Goal: Task Accomplishment & Management: Manage account settings

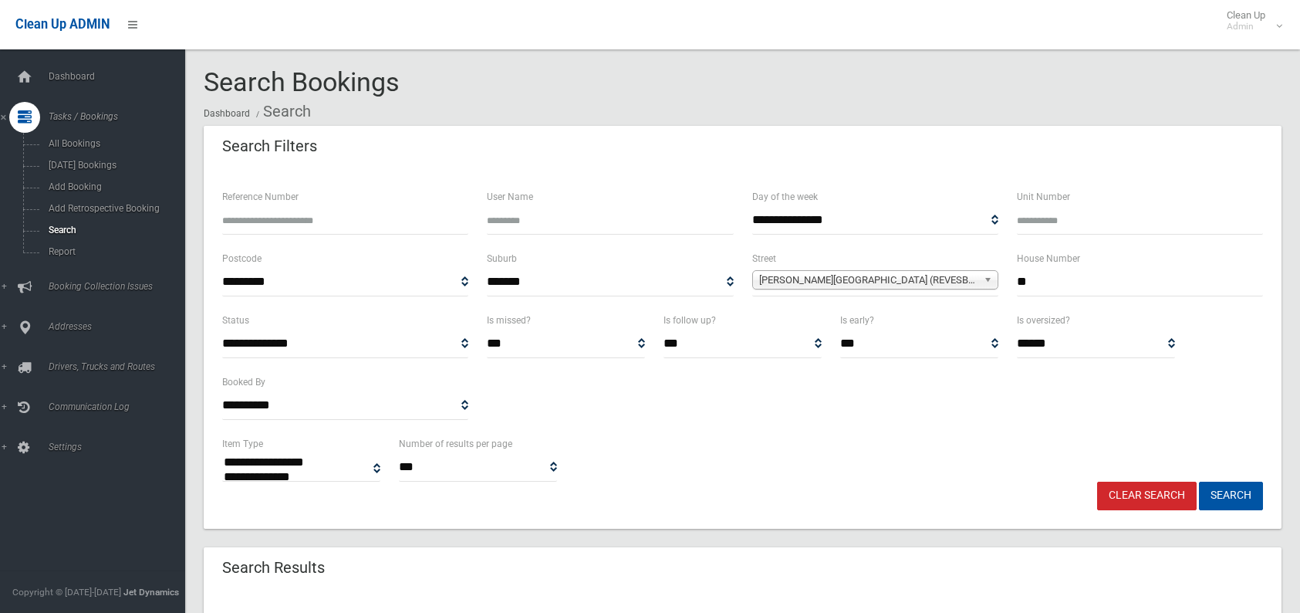
select select
click at [1161, 492] on link "Clear Search" at bounding box center [1147, 496] width 100 height 29
select select
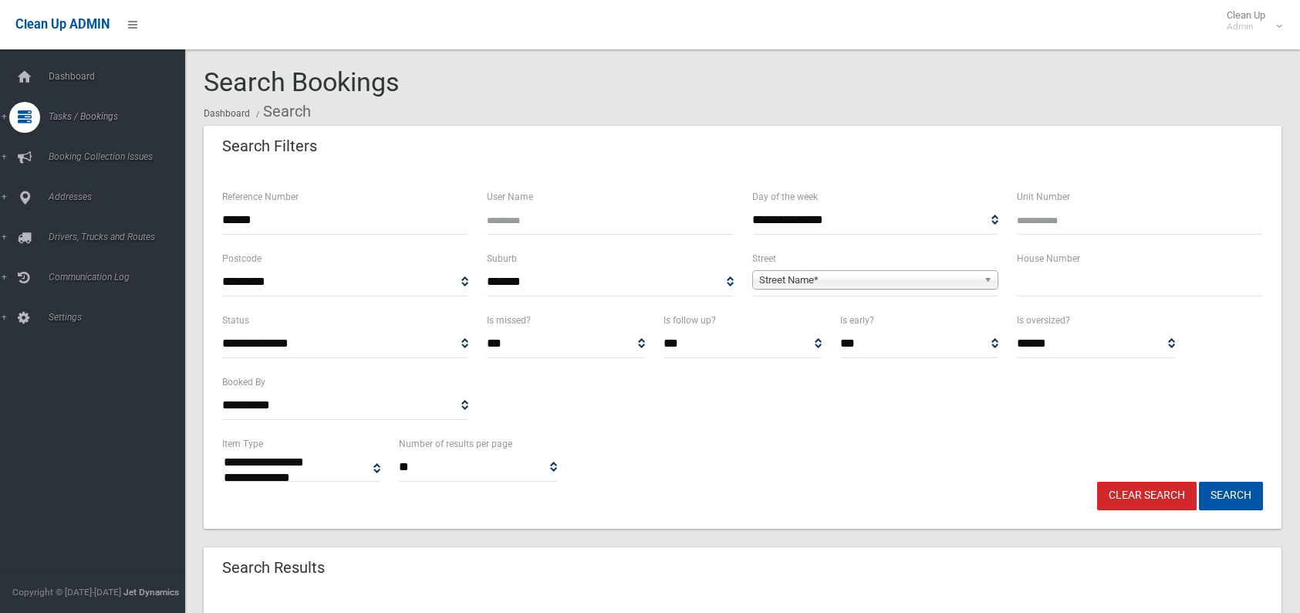
type input "******"
click at [1199, 482] on button "Search" at bounding box center [1231, 496] width 64 height 29
select select
click at [281, 226] on input "******" at bounding box center [345, 220] width 246 height 29
type input "******"
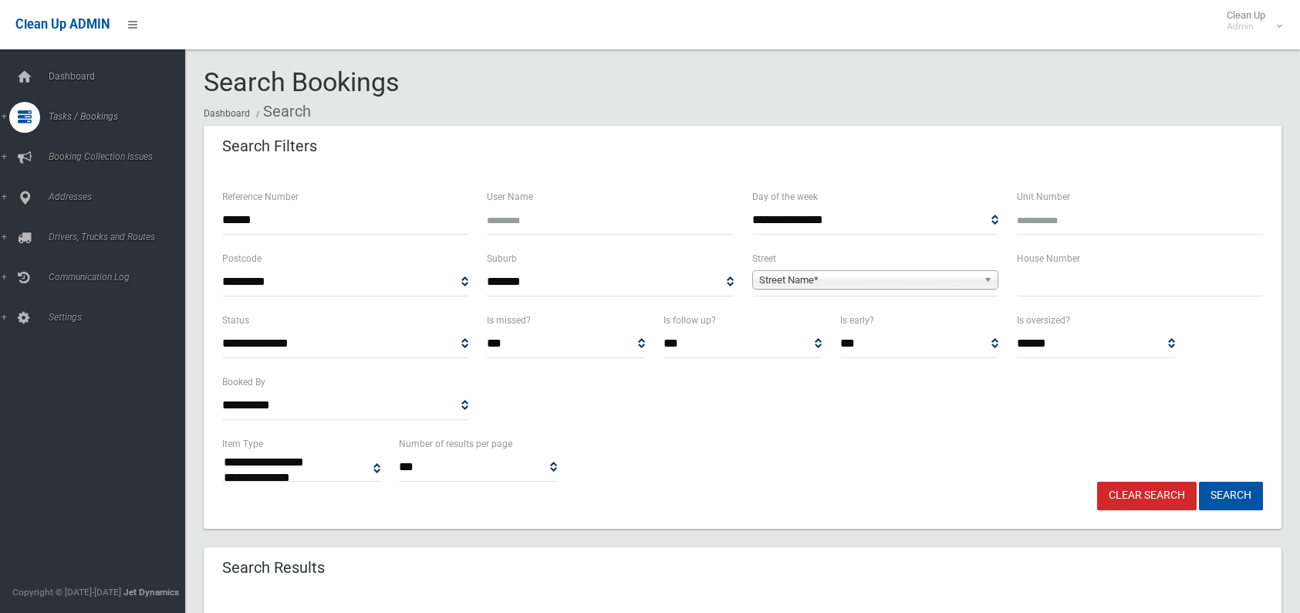
click at [1199, 482] on button "Search" at bounding box center [1231, 496] width 64 height 29
select select
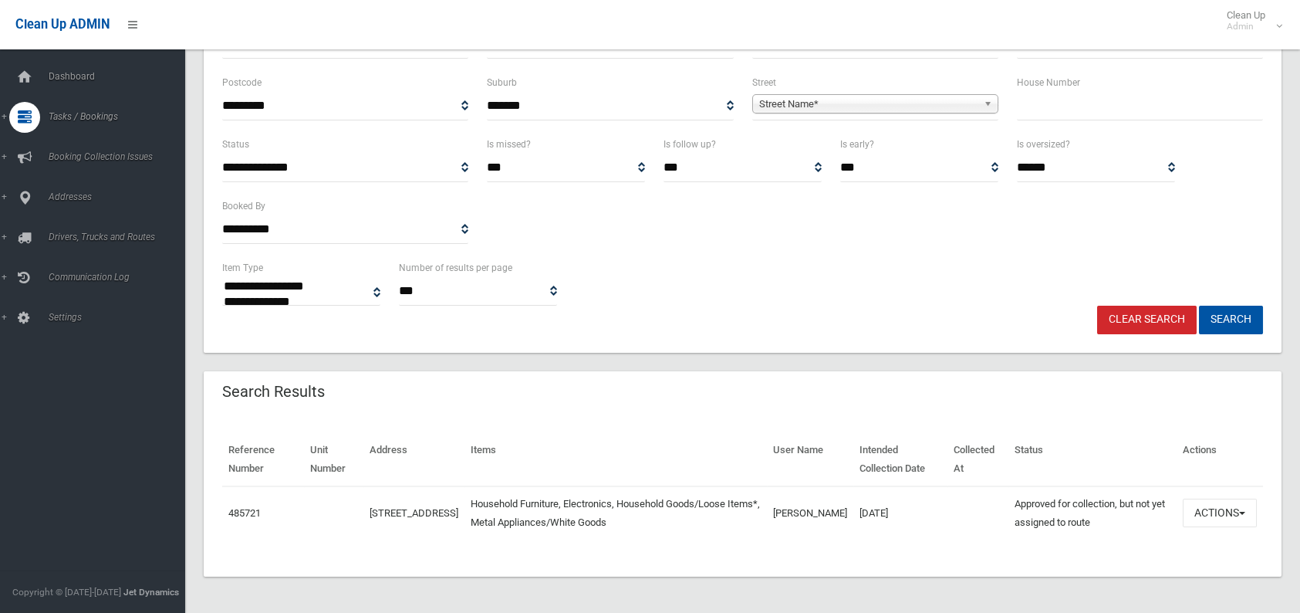
scroll to position [176, 0]
click at [1213, 516] on button "Actions" at bounding box center [1220, 513] width 74 height 29
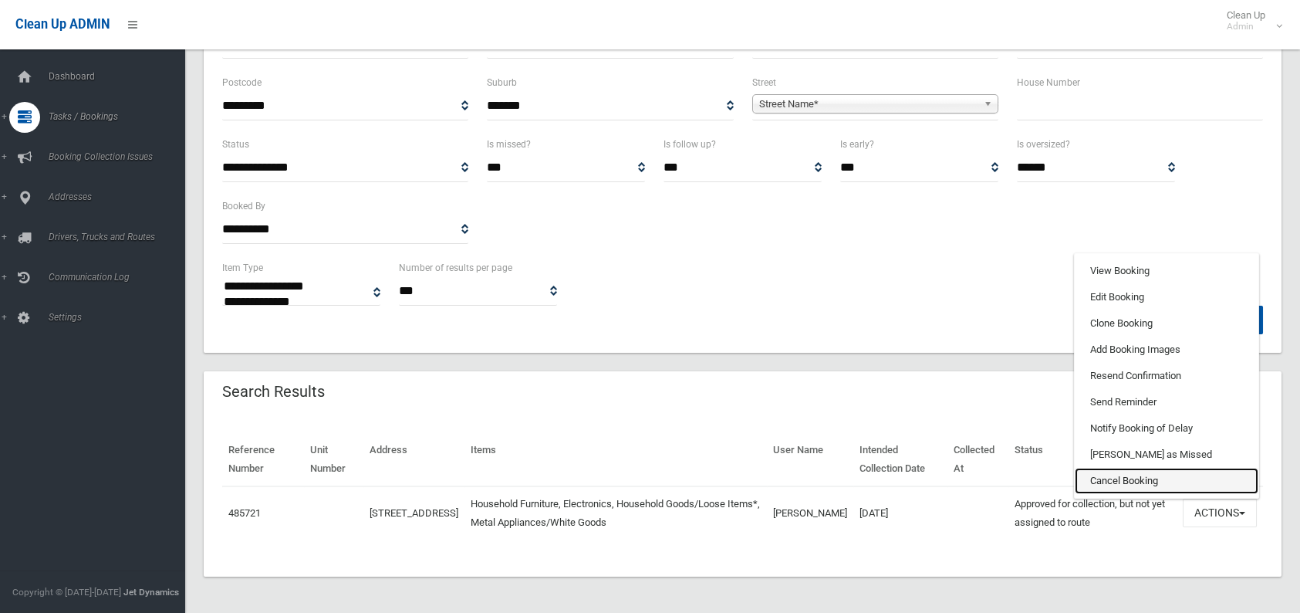
click at [1126, 479] on link "Cancel Booking" at bounding box center [1167, 481] width 184 height 26
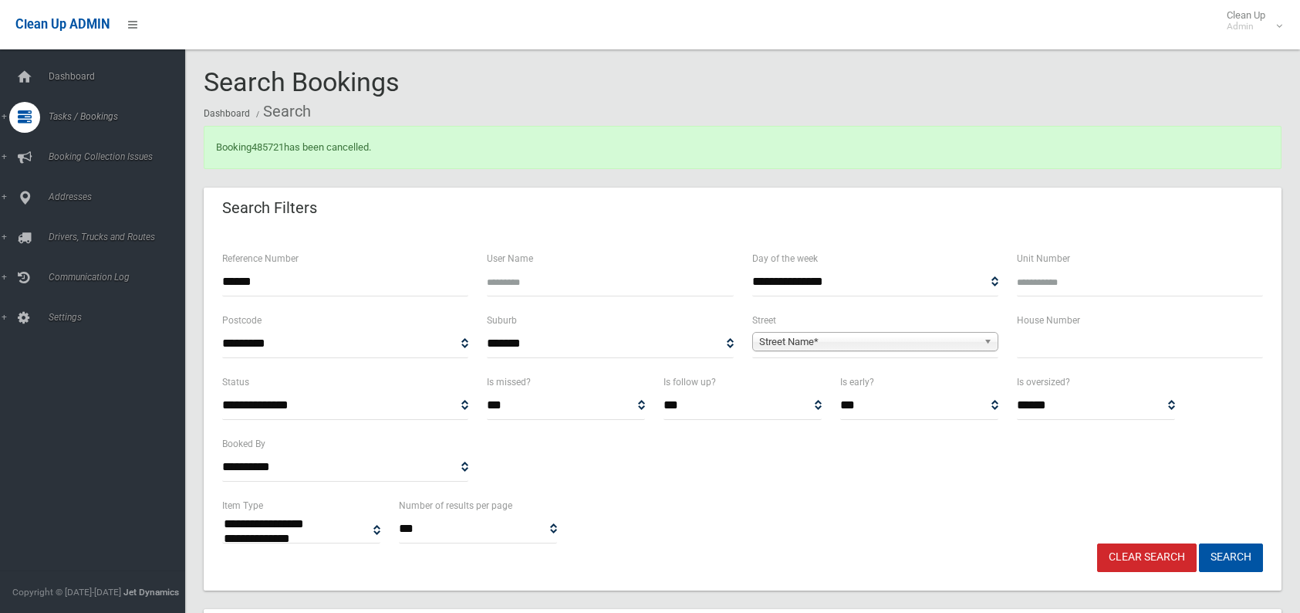
select select
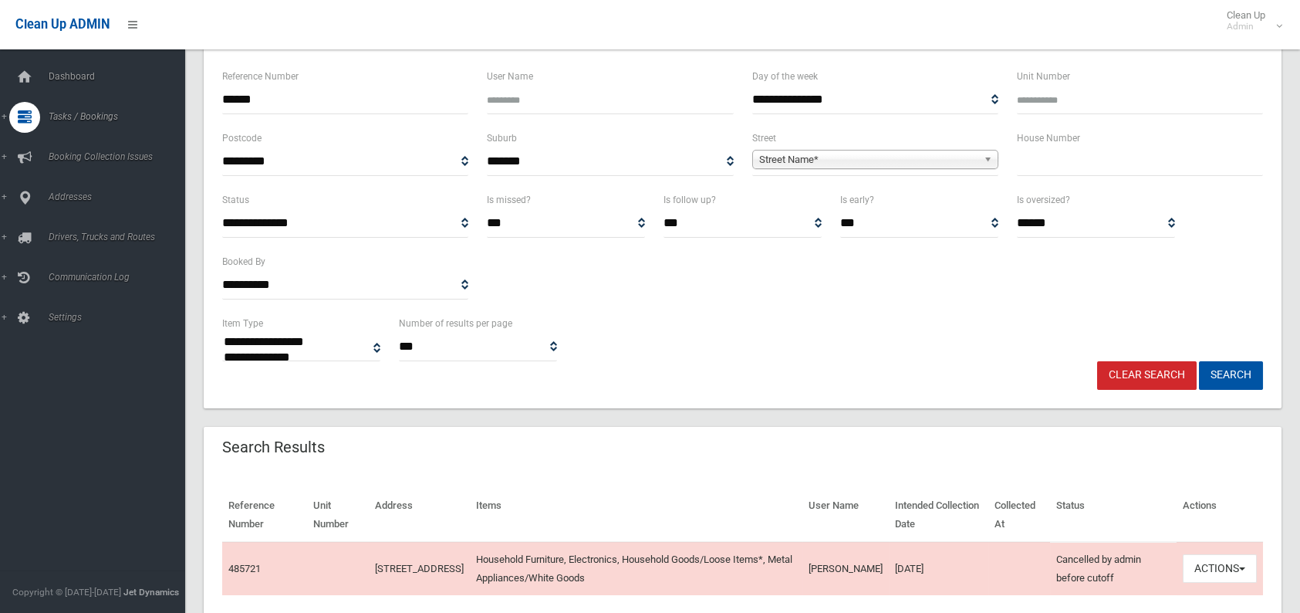
scroll to position [232, 0]
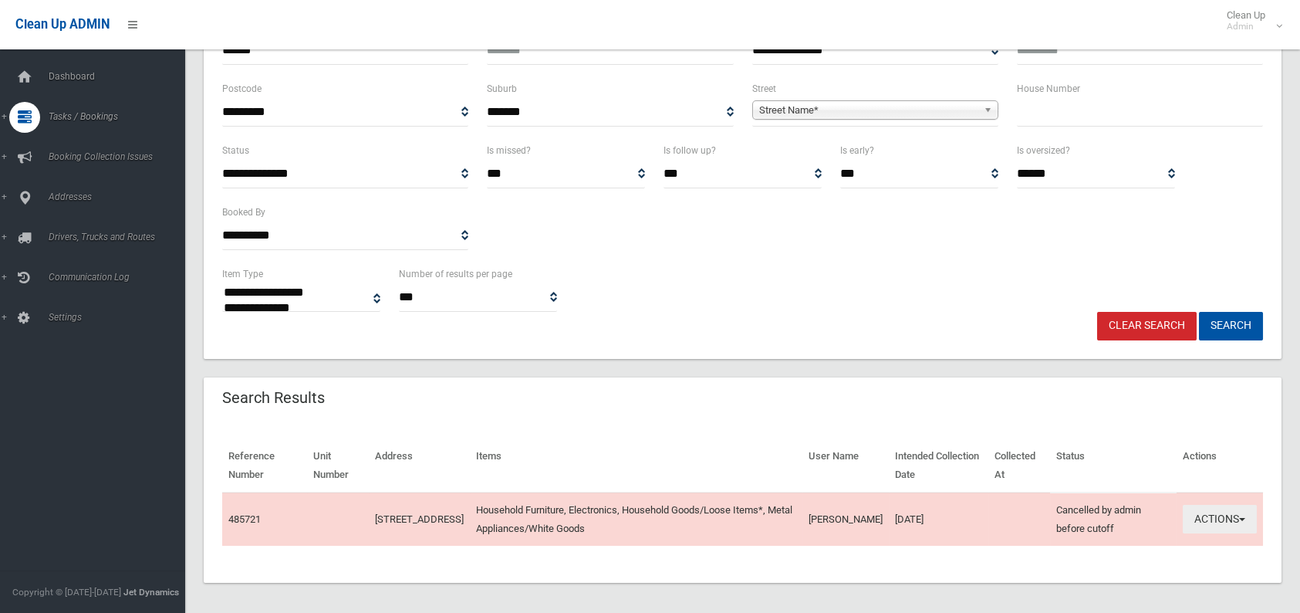
click at [1212, 523] on button "Actions" at bounding box center [1220, 519] width 74 height 29
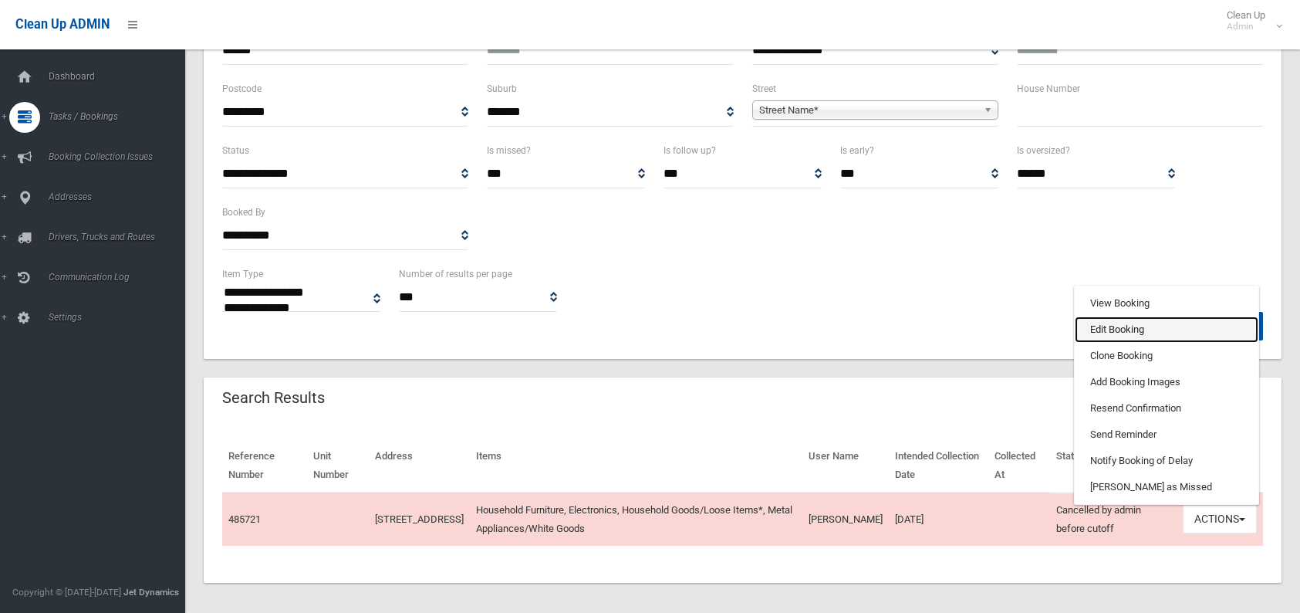
click at [1144, 326] on link "Edit Booking" at bounding box center [1167, 329] width 184 height 26
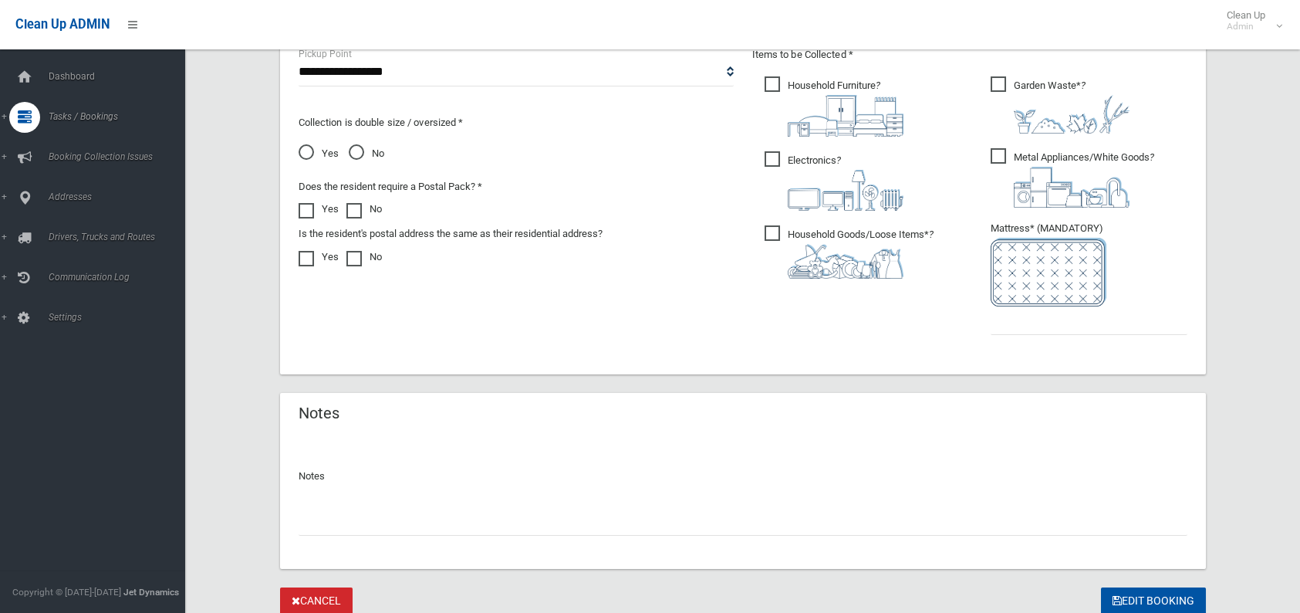
scroll to position [906, 0]
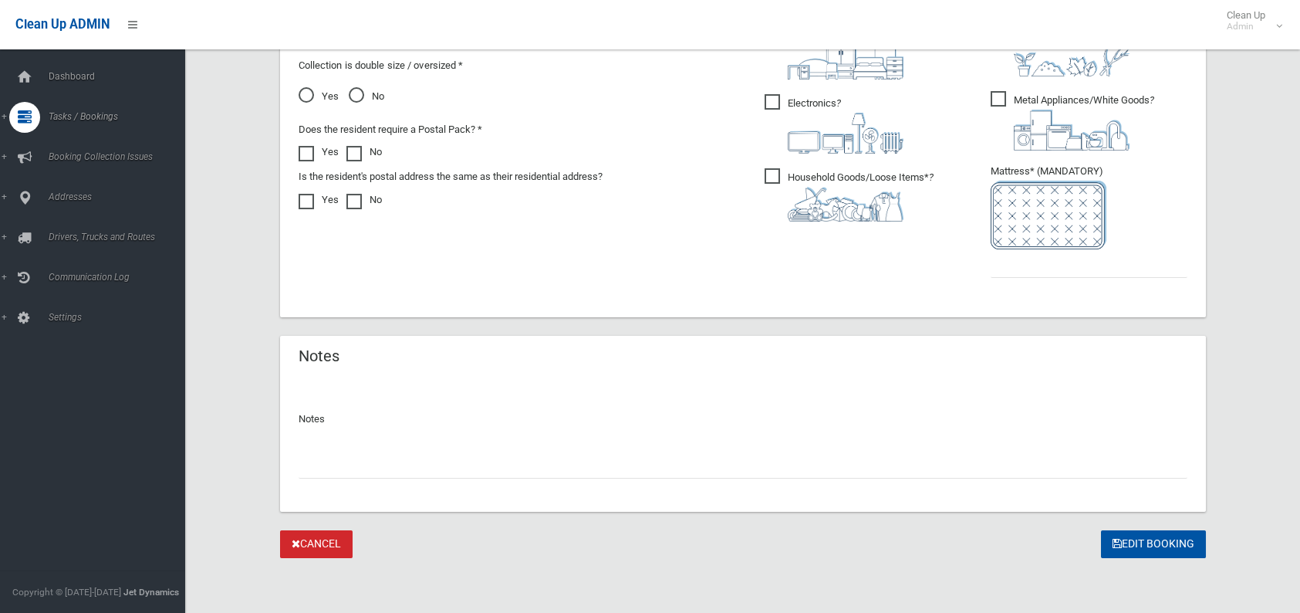
click at [407, 474] on input "text" at bounding box center [743, 464] width 889 height 29
type input "**********"
click at [1019, 271] on input "text" at bounding box center [1089, 263] width 197 height 29
type input "*"
click at [1151, 548] on button "Edit Booking" at bounding box center [1153, 544] width 105 height 29
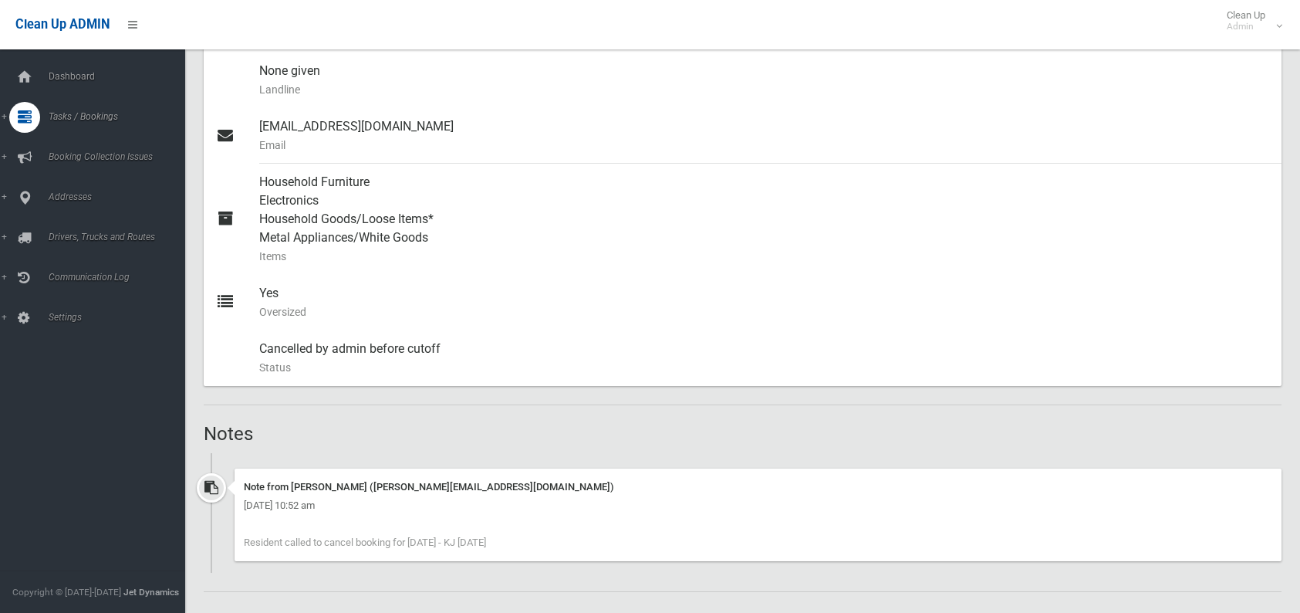
scroll to position [617, 0]
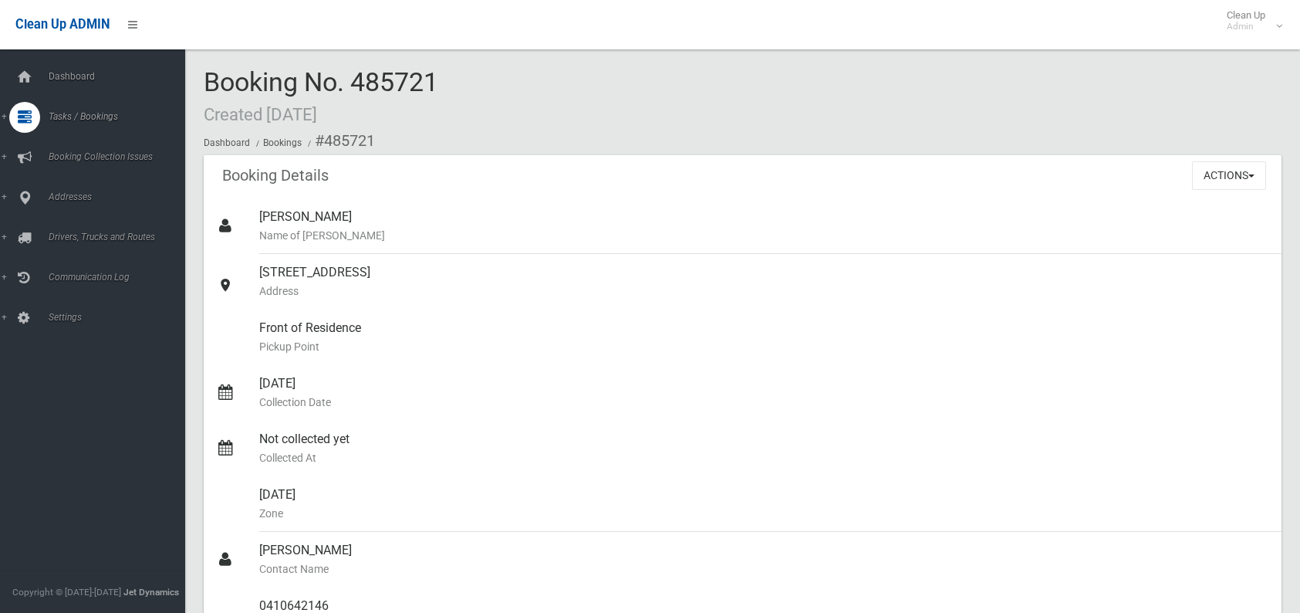
scroll to position [617, 0]
